Goal: Task Accomplishment & Management: Manage account settings

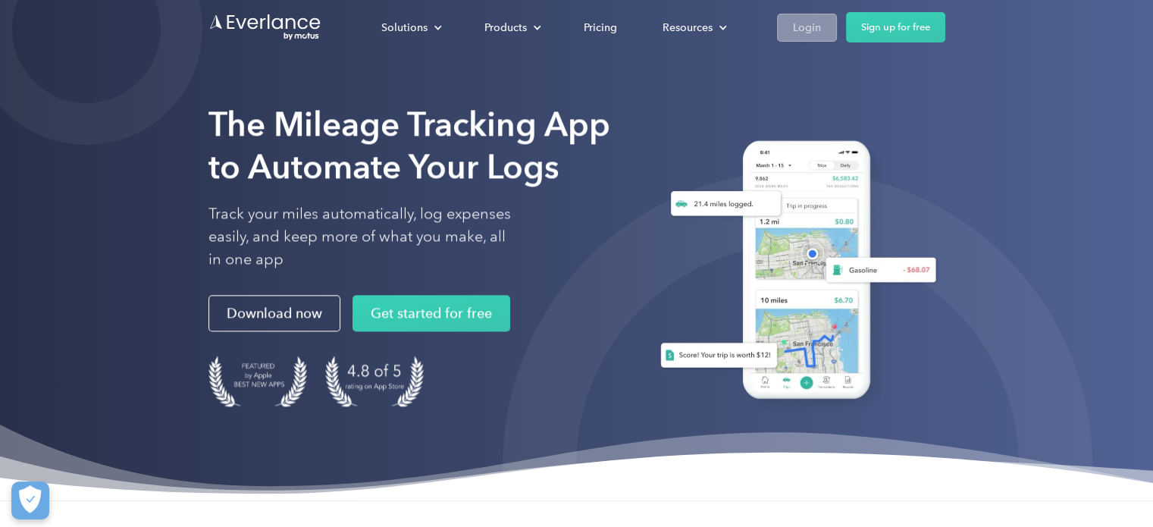
click at [805, 22] on div "Login" at bounding box center [807, 27] width 28 height 19
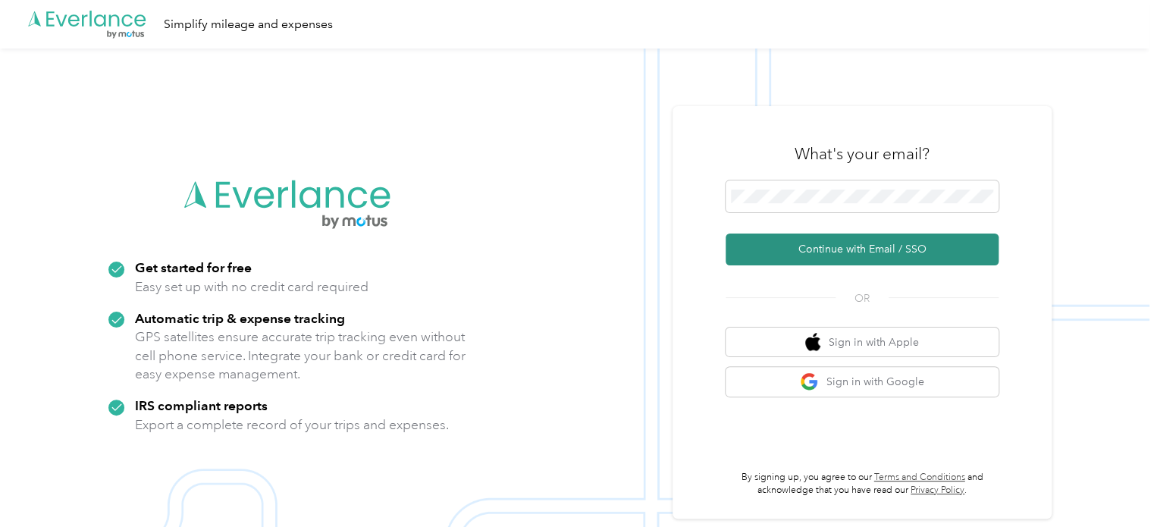
click at [845, 244] on button "Continue with Email / SSO" at bounding box center [862, 249] width 273 height 32
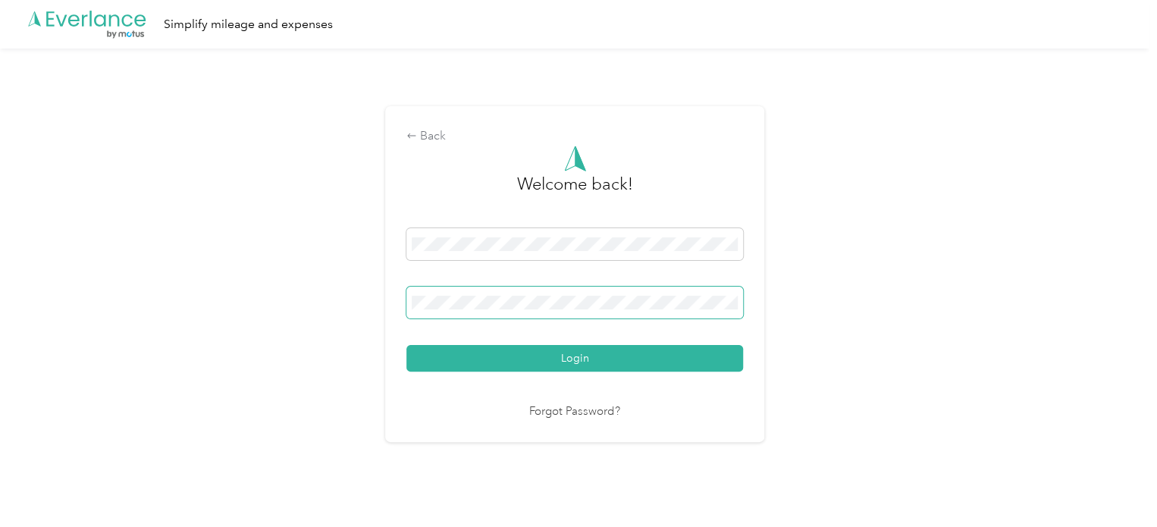
click at [503, 294] on span at bounding box center [574, 303] width 337 height 32
click at [551, 359] on button "Login" at bounding box center [574, 358] width 337 height 27
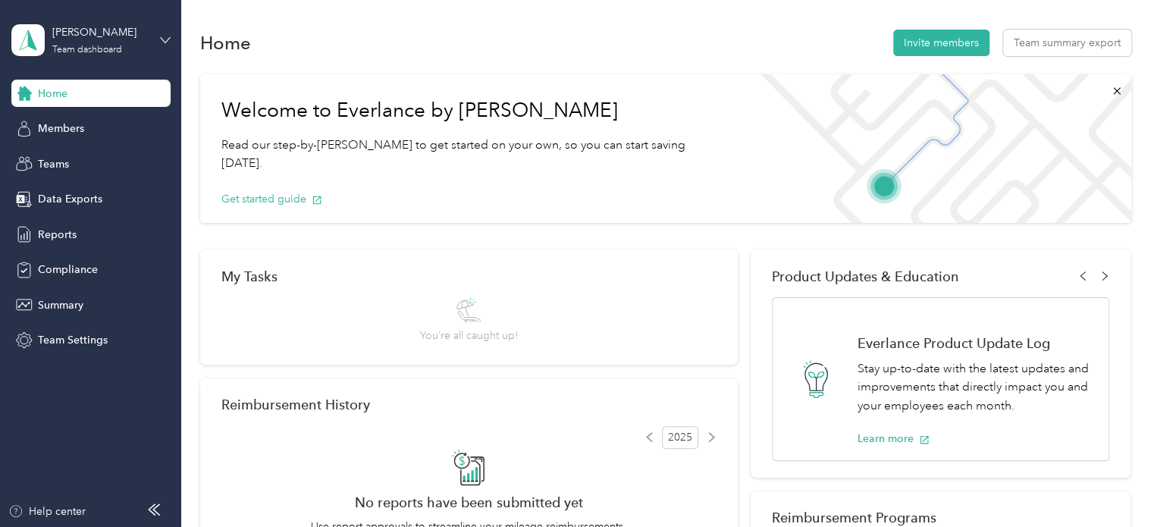
click at [165, 39] on icon at bounding box center [165, 40] width 11 height 11
click at [67, 163] on div "Personal dashboard" at bounding box center [171, 159] width 298 height 27
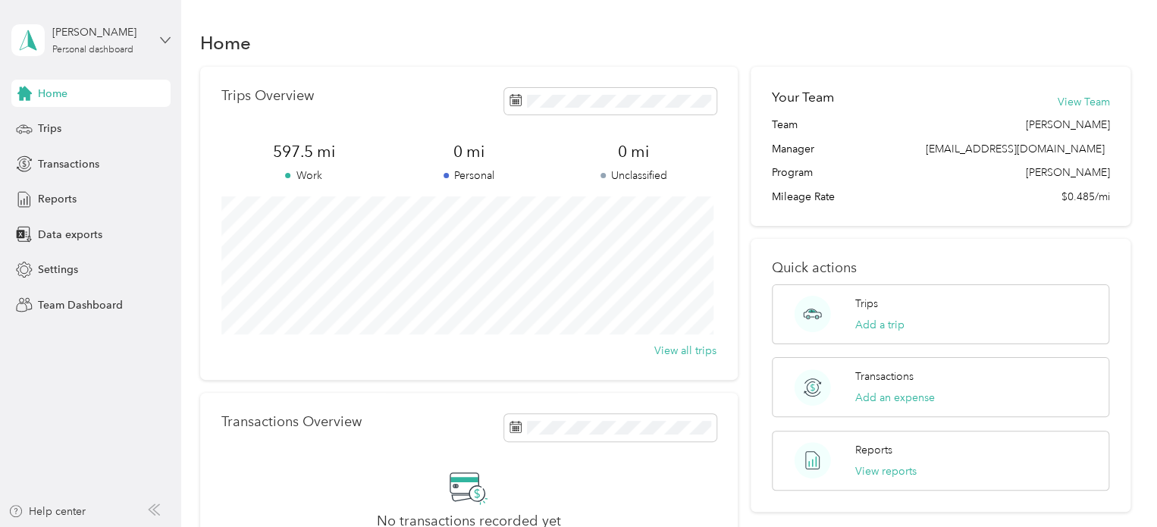
click at [170, 45] on aside "[PERSON_NAME] Personal dashboard Home Trips Transactions Reports Data exports S…" at bounding box center [90, 263] width 181 height 527
click at [165, 42] on icon at bounding box center [164, 39] width 9 height 5
click at [55, 118] on div "Team dashboard" at bounding box center [64, 125] width 81 height 16
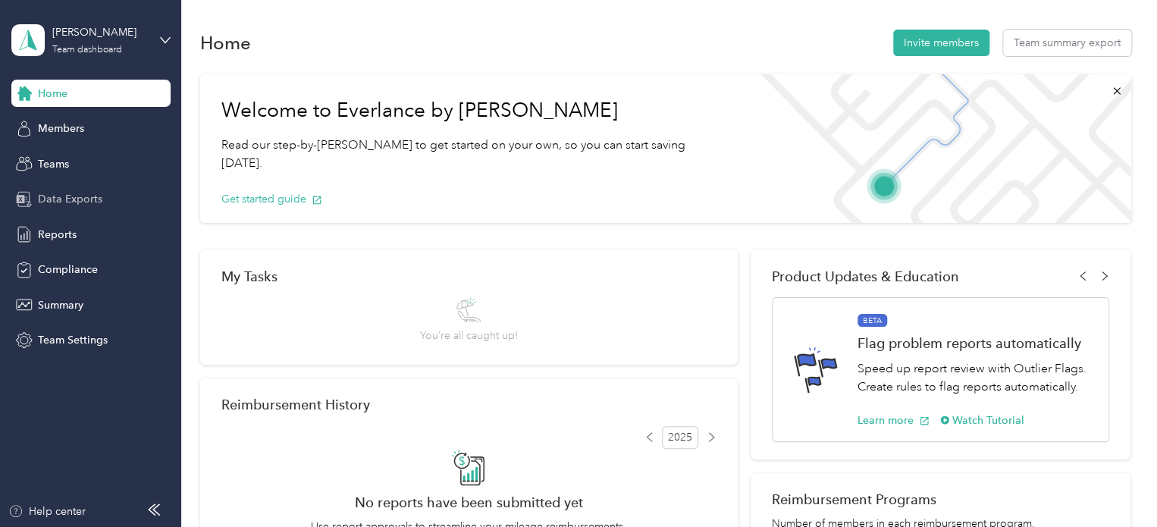
click at [91, 197] on span "Data Exports" at bounding box center [70, 199] width 64 height 16
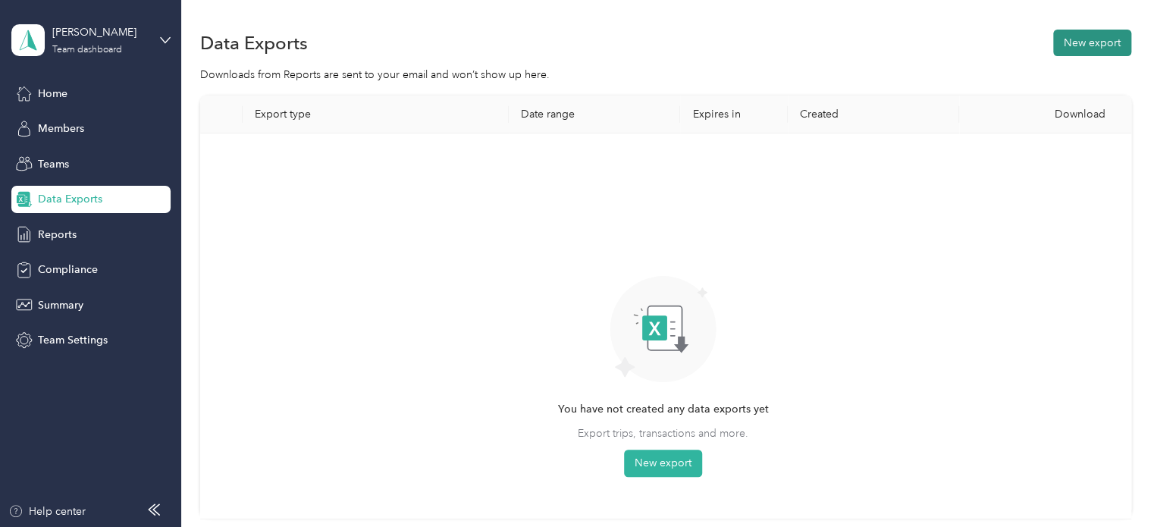
click at [1099, 36] on button "New export" at bounding box center [1092, 43] width 78 height 27
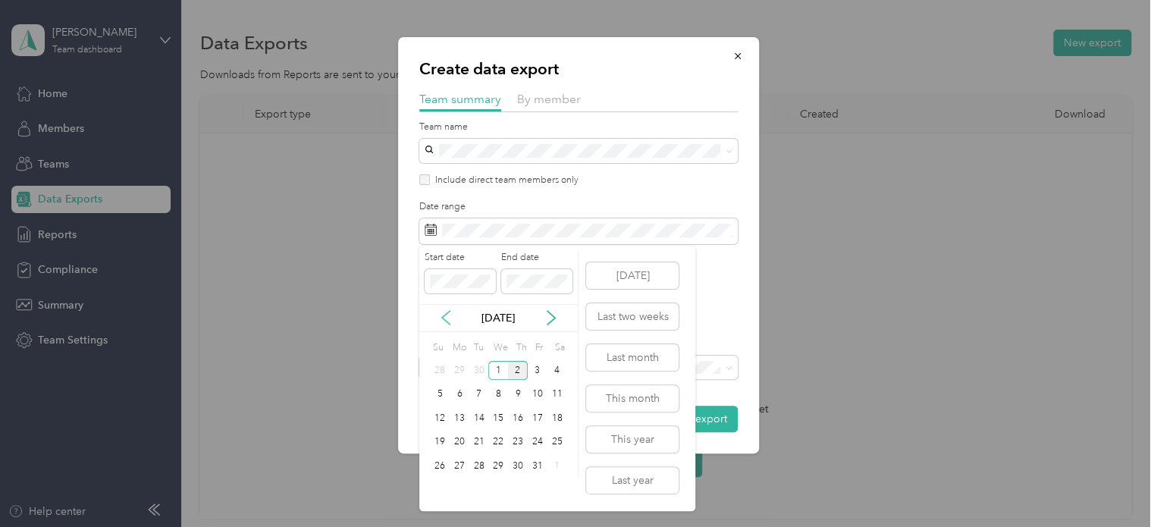
click at [443, 319] on icon at bounding box center [446, 319] width 8 height 14
click at [440, 439] on div "21" at bounding box center [440, 442] width 20 height 19
click at [480, 466] on div "30" at bounding box center [479, 465] width 20 height 19
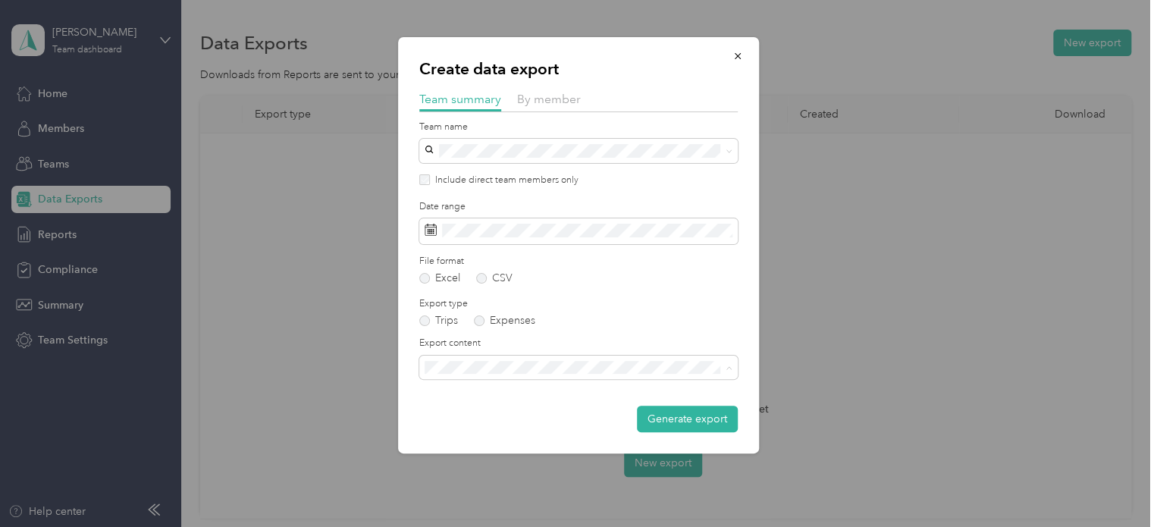
click at [500, 421] on span "Summary and full trips list" at bounding box center [490, 420] width 121 height 13
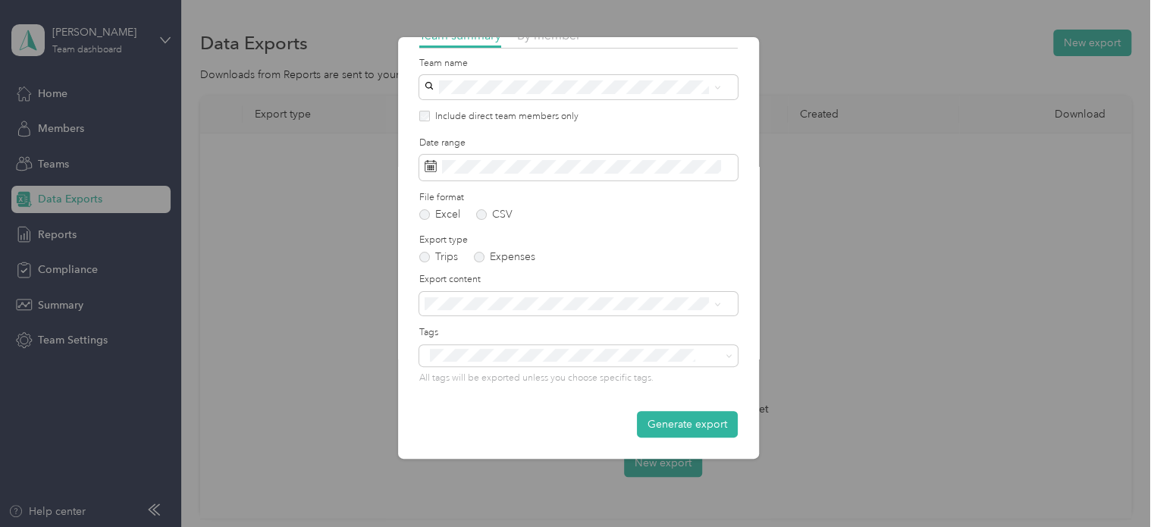
scroll to position [64, 0]
click at [679, 424] on button "Generate export" at bounding box center [687, 424] width 101 height 27
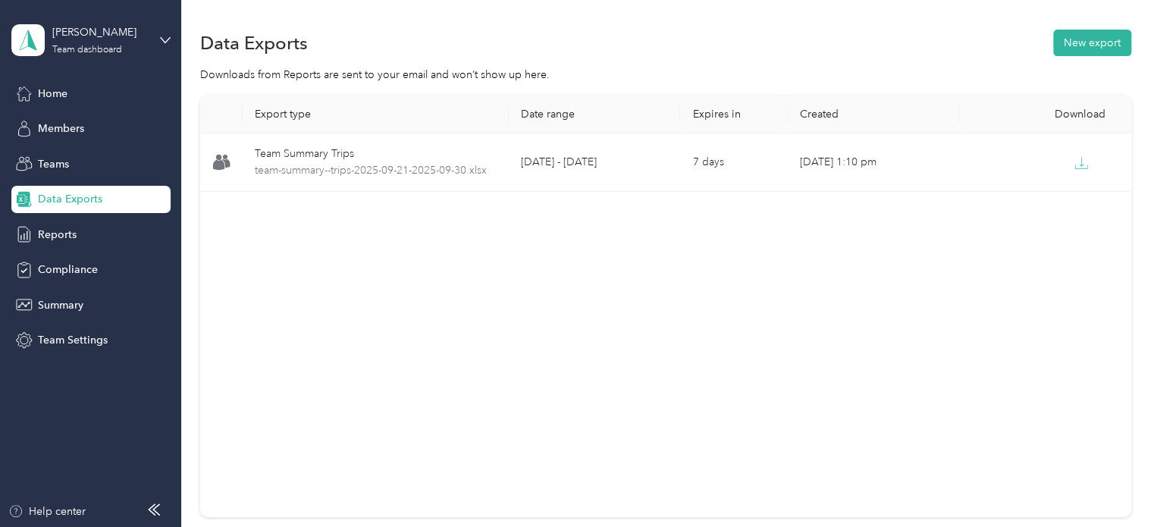
drag, startPoint x: 1080, startPoint y: 166, endPoint x: 753, endPoint y: 304, distance: 354.7
click at [753, 304] on div "Export type Date range Expires in Created Download Team Summary Trips team-summ…" at bounding box center [665, 307] width 931 height 422
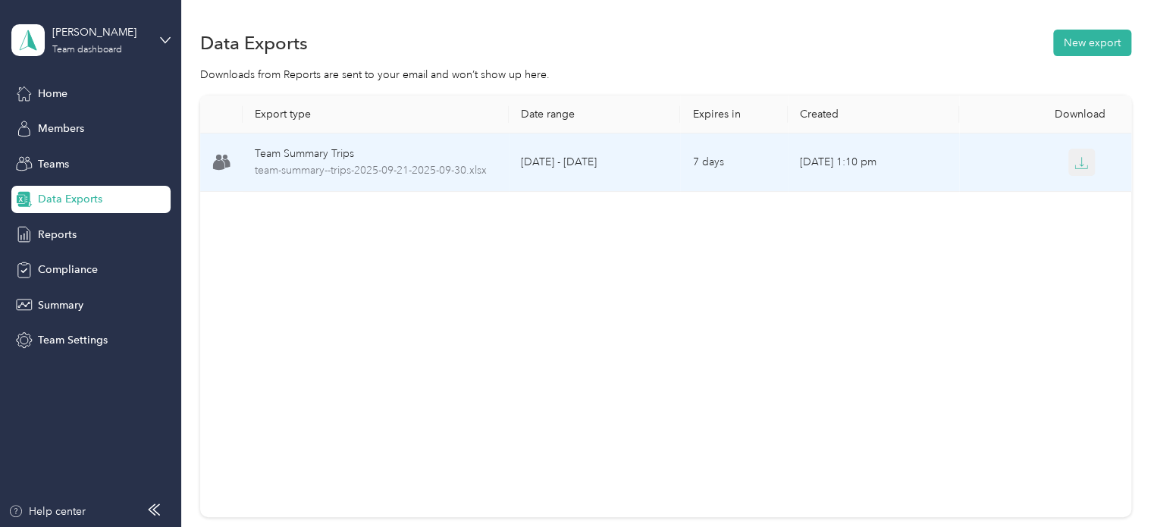
click at [1074, 164] on icon "button" at bounding box center [1081, 163] width 14 height 14
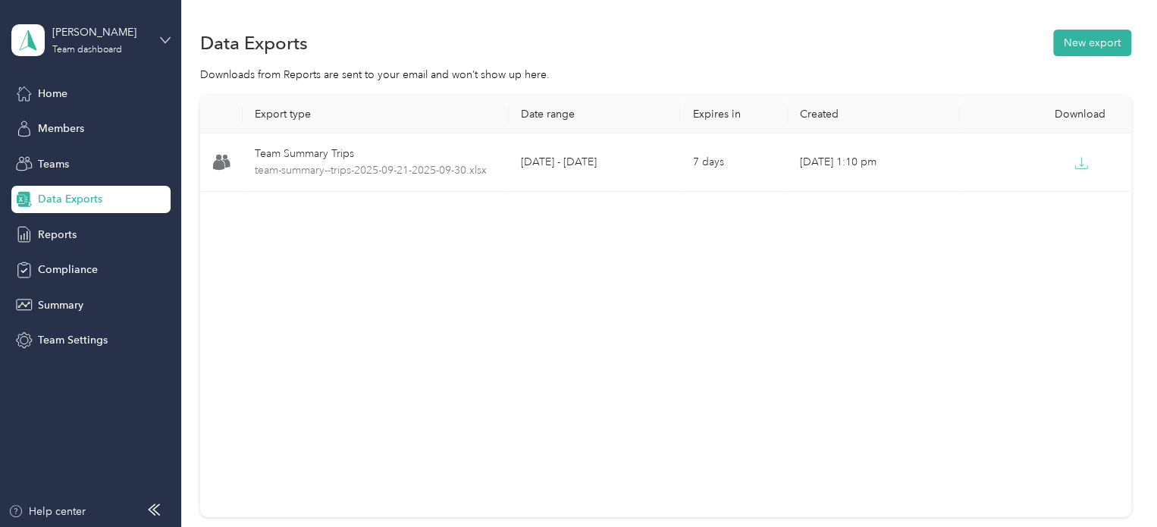
click at [164, 36] on icon at bounding box center [165, 40] width 11 height 11
click at [74, 192] on div "Log out" at bounding box center [53, 194] width 58 height 16
